Goal: Task Accomplishment & Management: Manage account settings

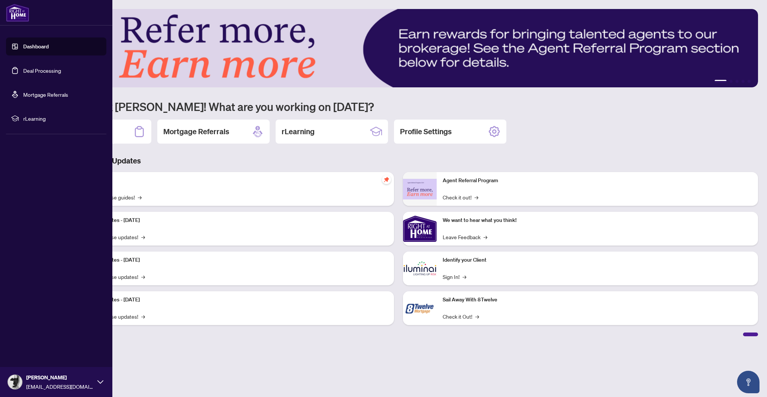
click at [23, 67] on link "Deal Processing" at bounding box center [42, 70] width 38 height 7
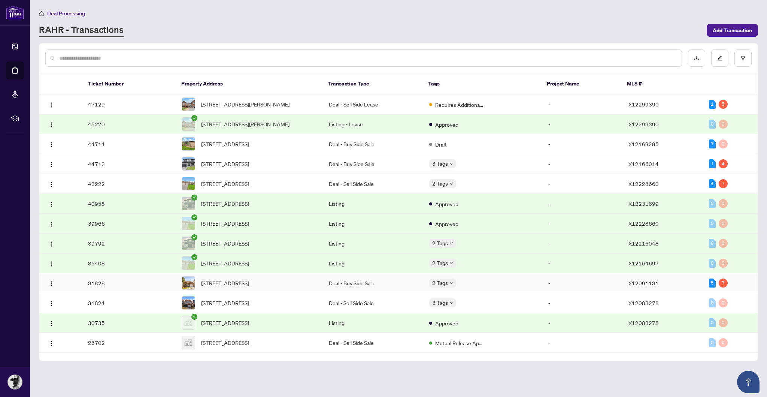
click at [153, 293] on td "31828" at bounding box center [129, 283] width 94 height 20
click at [153, 312] on main "Deal Processing RAHR - Transactions Add Transaction Ticket Number Property Addr…" at bounding box center [398, 198] width 737 height 397
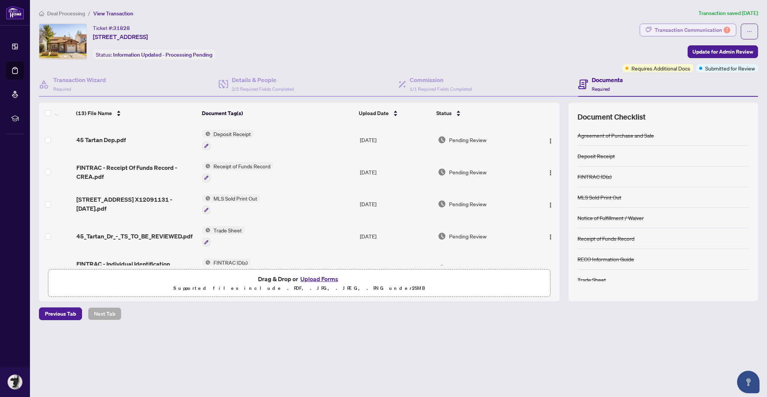
click at [715, 33] on div "Transaction Communication 7" at bounding box center [693, 30] width 76 height 12
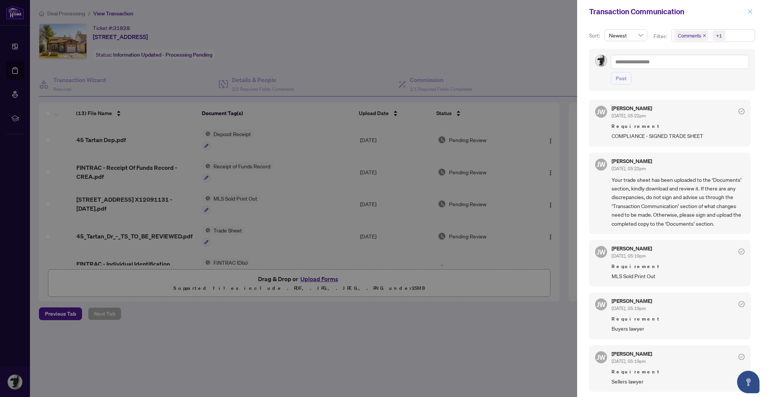
click at [752, 12] on icon "close" at bounding box center [750, 11] width 5 height 5
click at [750, 12] on icon "close" at bounding box center [750, 11] width 4 height 4
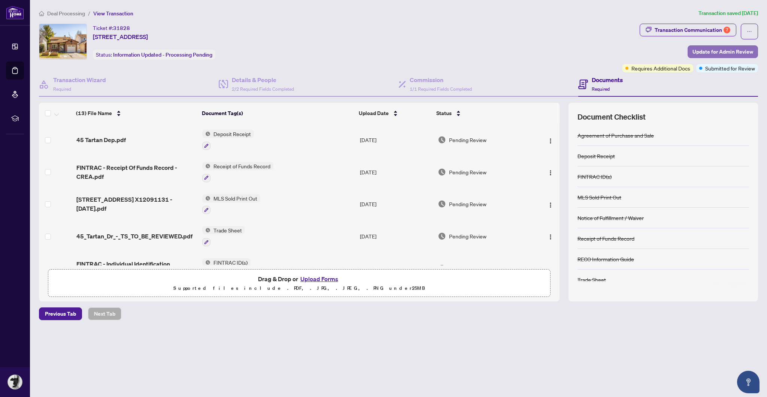
click at [717, 51] on span "Update for Admin Review" at bounding box center [723, 52] width 61 height 12
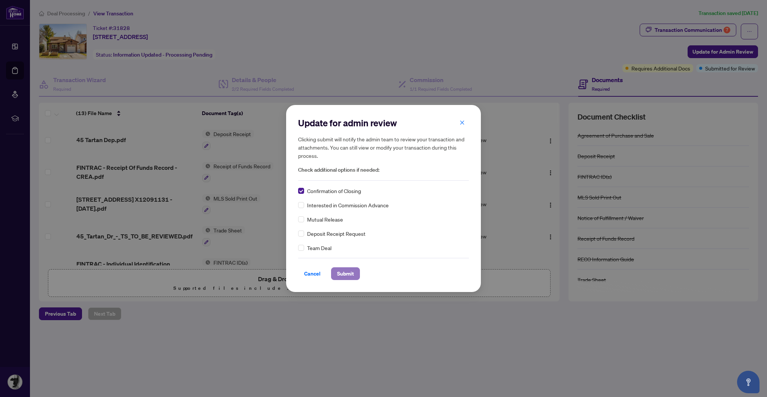
click at [344, 275] on span "Submit" at bounding box center [345, 273] width 17 height 12
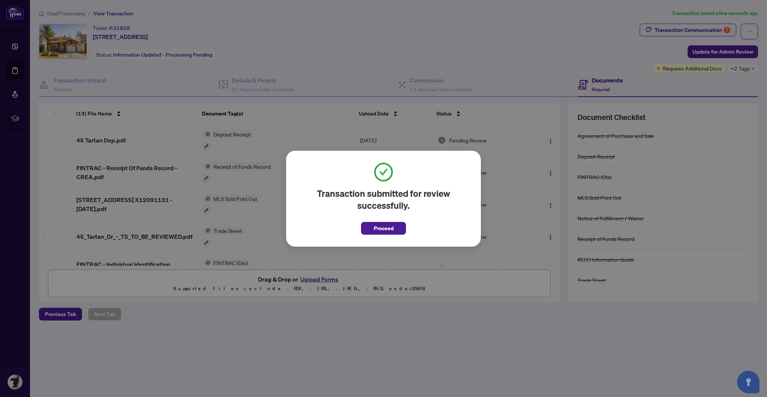
click at [390, 233] on span "Proceed" at bounding box center [384, 228] width 20 height 12
click at [390, 233] on td "Aug/05/2025" at bounding box center [396, 236] width 78 height 32
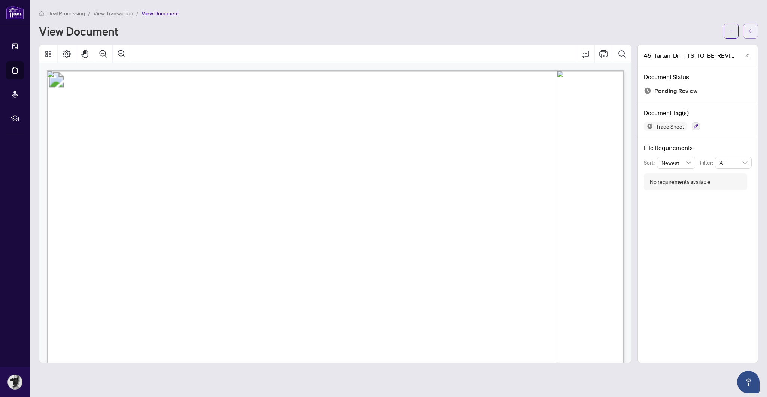
click at [752, 29] on icon "arrow-left" at bounding box center [750, 30] width 5 height 5
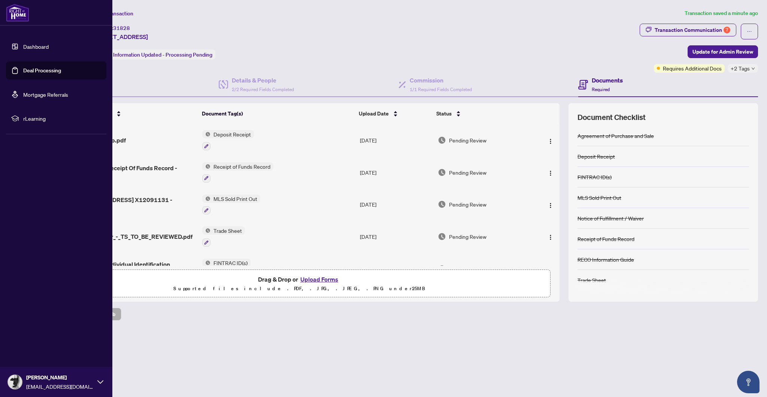
click at [23, 71] on link "Deal Processing" at bounding box center [42, 70] width 38 height 7
click at [23, 72] on link "Deal Processing" at bounding box center [42, 70] width 38 height 7
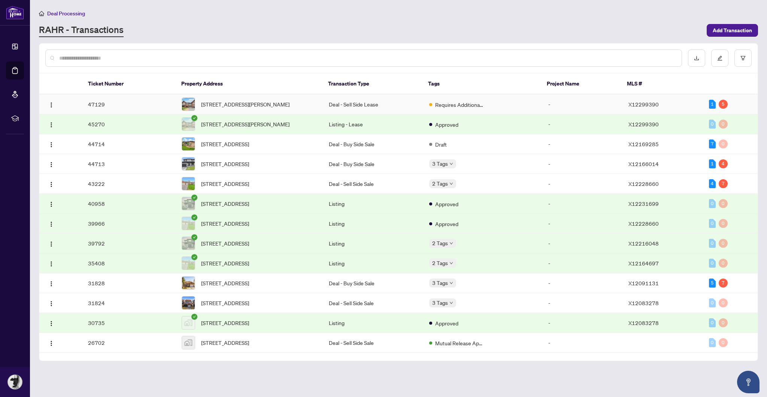
click at [230, 100] on span "195 Mancini Way, Ottawa, Ontario K2J 3V1, Canada" at bounding box center [245, 104] width 88 height 8
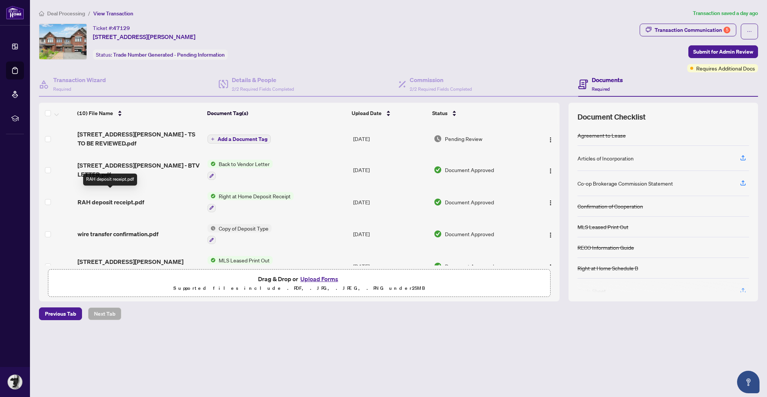
click at [125, 197] on span "RAH deposit receipt.pdf" at bounding box center [111, 201] width 67 height 9
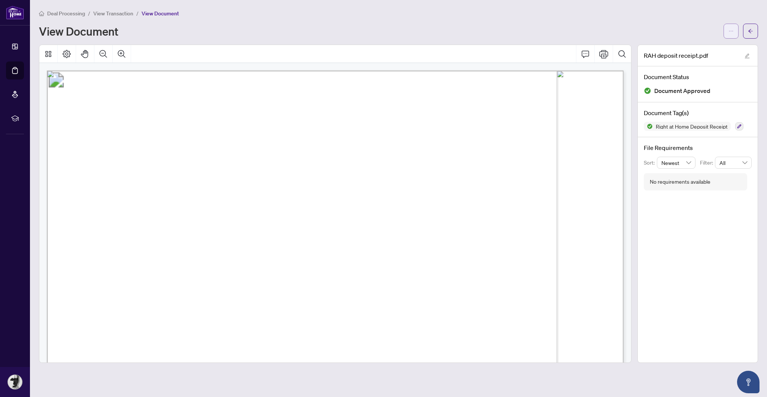
click at [728, 31] on button "button" at bounding box center [731, 31] width 15 height 15
click at [731, 31] on icon "ellipsis" at bounding box center [731, 31] width 4 height 1
click at [731, 27] on span "button" at bounding box center [730, 31] width 5 height 12
click at [708, 44] on span "Download" at bounding box center [704, 47] width 57 height 8
click at [755, 33] on button "button" at bounding box center [750, 31] width 15 height 15
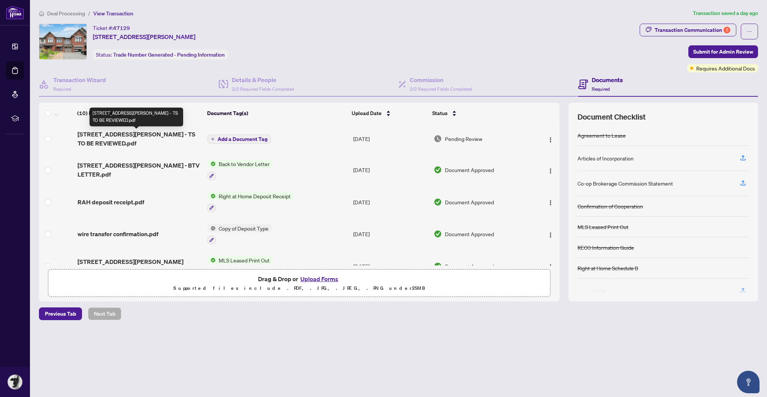
click at [154, 136] on span "195 Mancini Way - TS TO BE REVIEWED.pdf" at bounding box center [140, 139] width 124 height 18
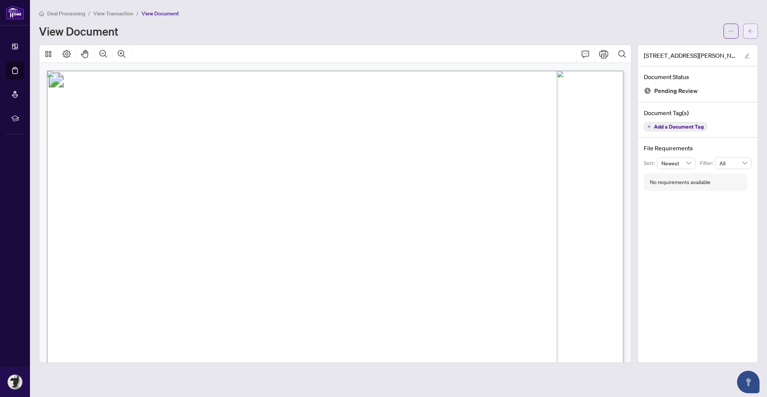
click at [752, 27] on span "button" at bounding box center [750, 31] width 5 height 12
